Goal: Task Accomplishment & Management: Manage account settings

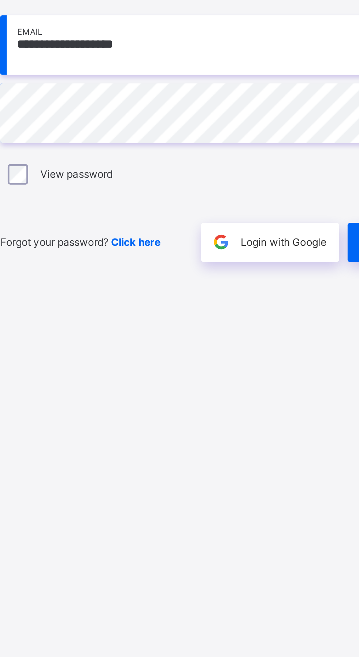
click at [195, 370] on div "View password" at bounding box center [239, 362] width 190 height 15
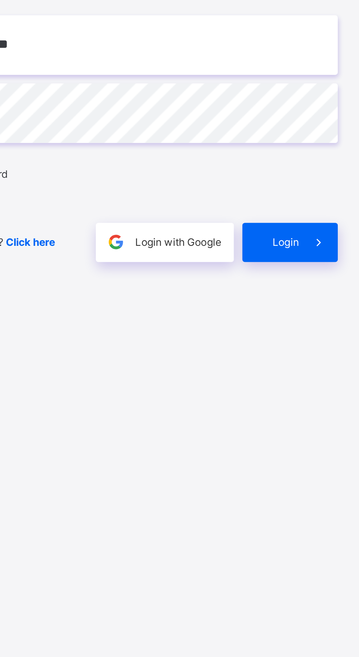
click at [320, 400] on span at bounding box center [325, 391] width 17 height 17
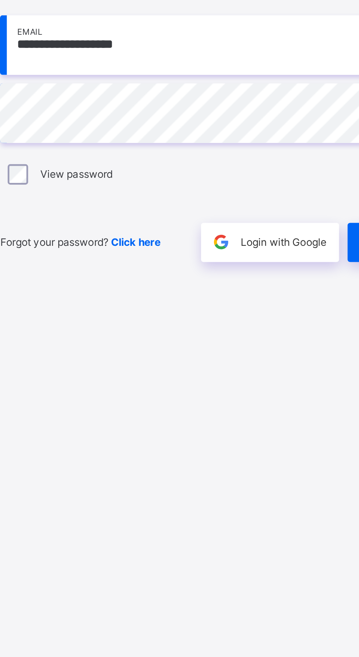
click at [255, 400] on div "Login with Google" at bounding box center [259, 391] width 59 height 17
click at [209, 394] on span "Click here" at bounding box center [201, 391] width 21 height 5
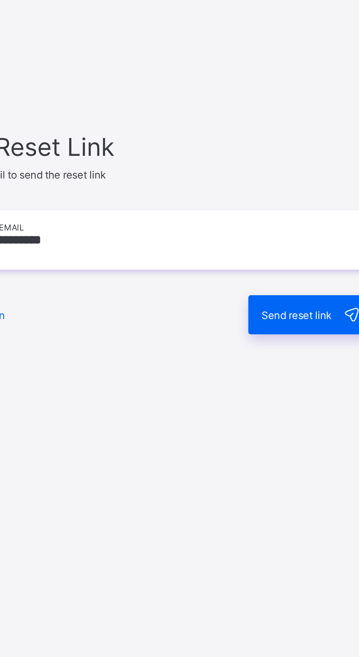
click at [302, 374] on span "Send reset link" at bounding box center [302, 370] width 30 height 5
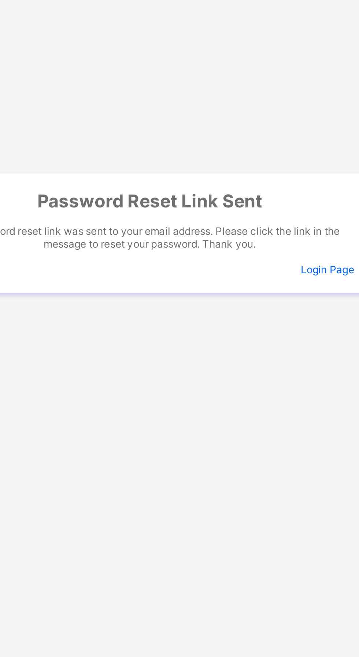
click at [314, 354] on span "Login Page" at bounding box center [315, 350] width 23 height 5
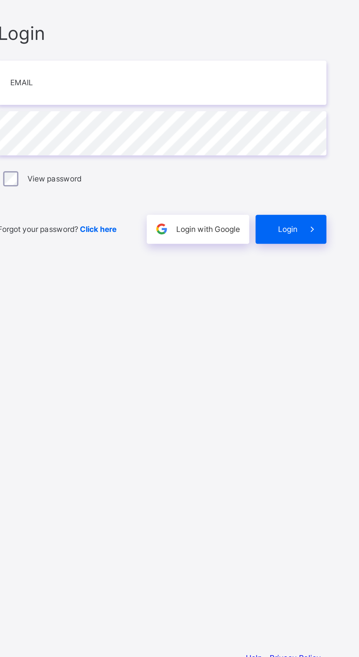
scroll to position [56, 0]
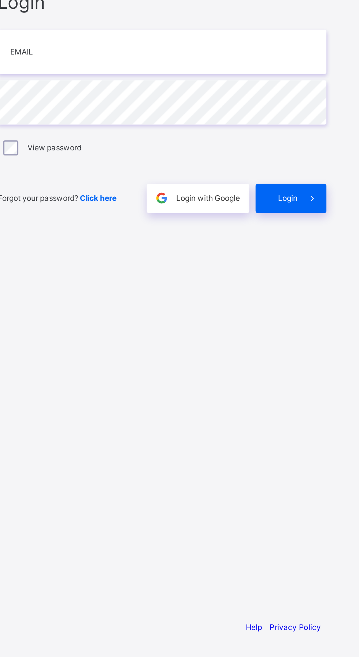
click at [319, 639] on link "Privacy Policy" at bounding box center [316, 639] width 30 height 5
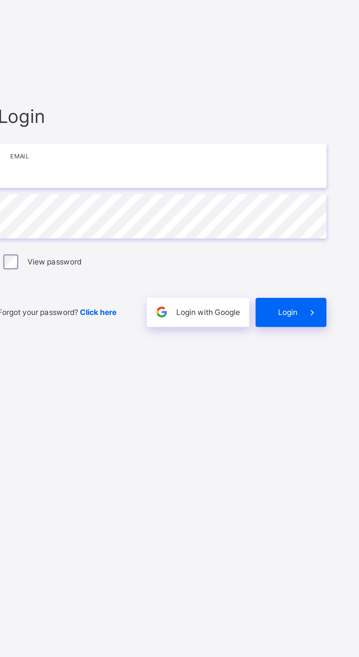
click at [224, 294] on input "email" at bounding box center [239, 307] width 190 height 26
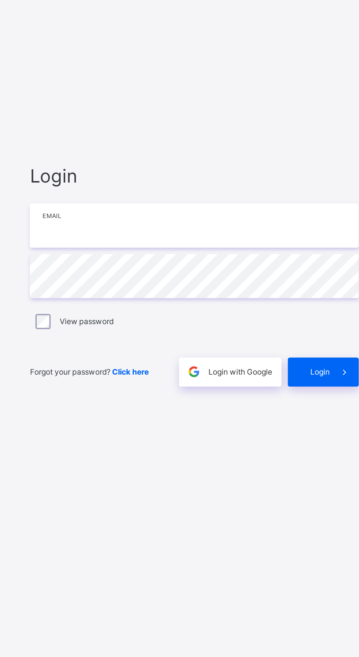
type input "**********"
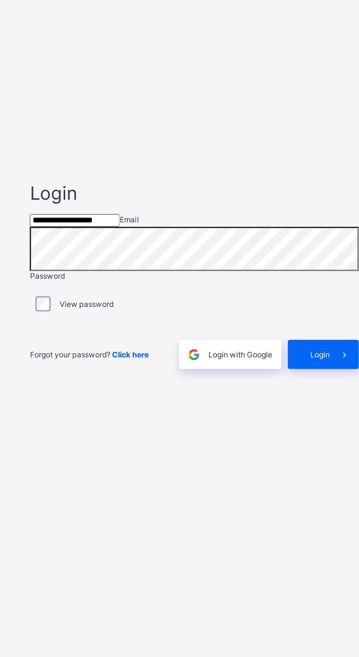
click at [318, 373] on span at bounding box center [325, 381] width 17 height 17
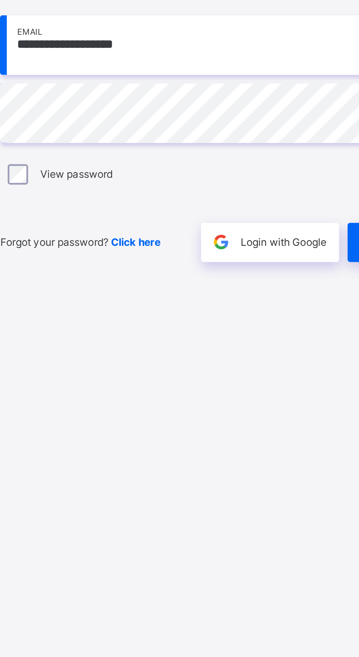
click at [262, 394] on span "Login with Google" at bounding box center [265, 391] width 37 height 5
click at [194, 400] on div "Forgot your password? Click here" at bounding box center [185, 391] width 83 height 17
click at [210, 394] on span "Click here" at bounding box center [201, 391] width 21 height 5
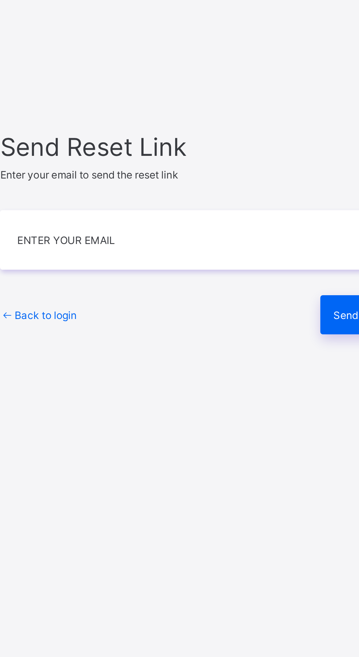
type input "**********"
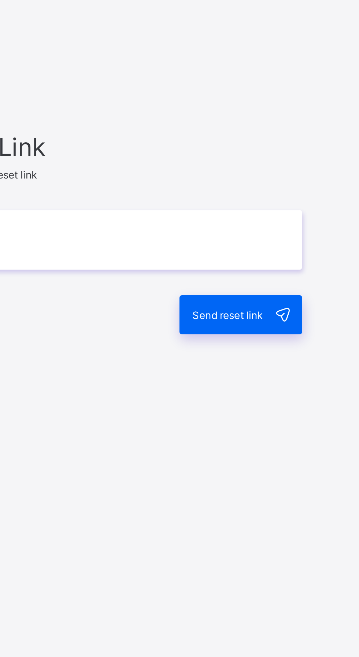
click at [326, 379] on span at bounding box center [325, 370] width 17 height 17
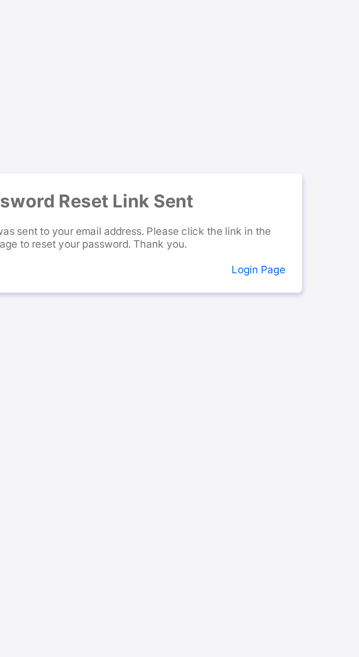
click at [324, 354] on span "Login Page" at bounding box center [315, 350] width 23 height 5
